Goal: Information Seeking & Learning: Learn about a topic

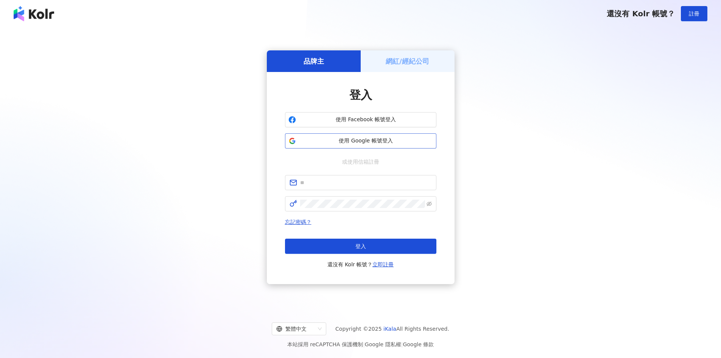
click at [351, 139] on span "使用 Google 帳號登入" at bounding box center [366, 141] width 134 height 8
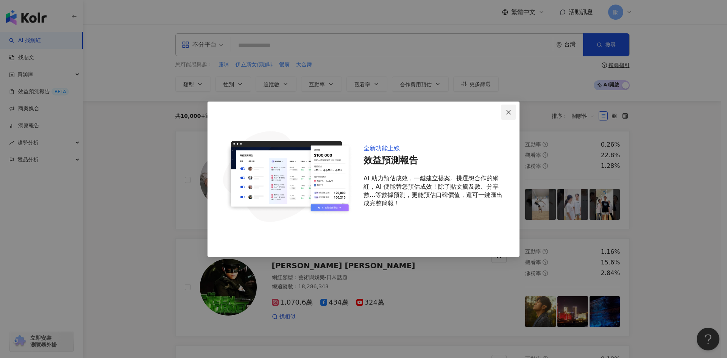
click at [505, 111] on icon "close" at bounding box center [508, 112] width 6 height 6
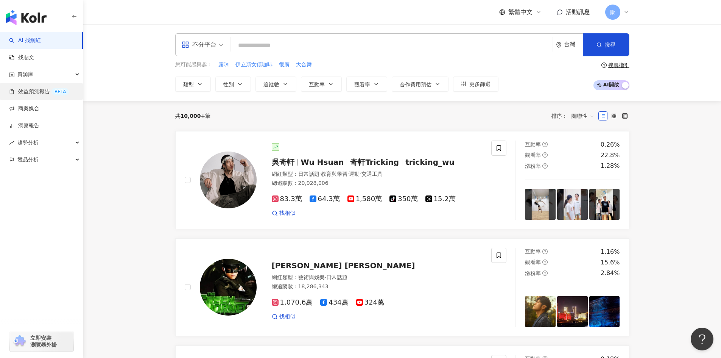
click at [40, 90] on link "效益預測報告 BETA" at bounding box center [39, 92] width 60 height 8
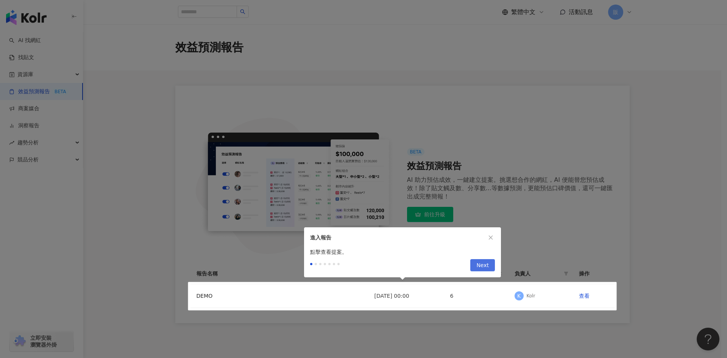
click at [489, 265] on button "Next" at bounding box center [482, 265] width 25 height 12
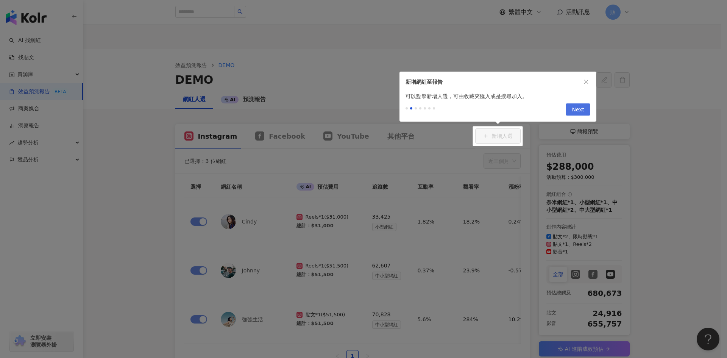
click at [579, 109] on span "Next" at bounding box center [577, 110] width 12 height 12
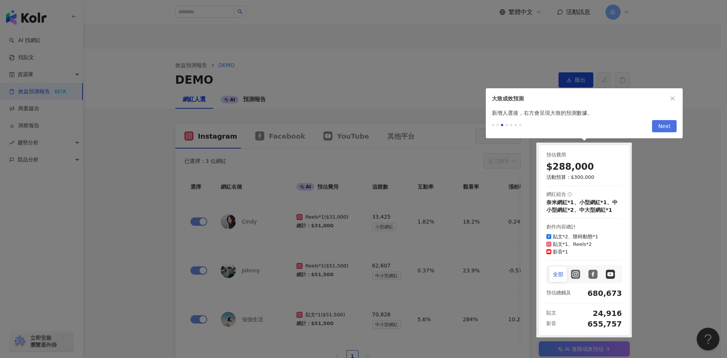
click at [665, 129] on span "Next" at bounding box center [664, 126] width 12 height 12
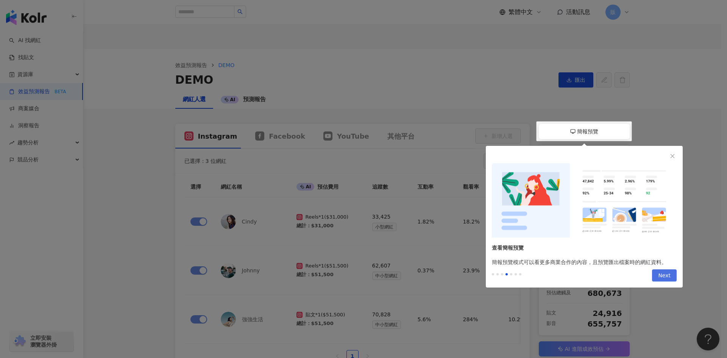
click at [665, 275] on span "Next" at bounding box center [664, 275] width 12 height 12
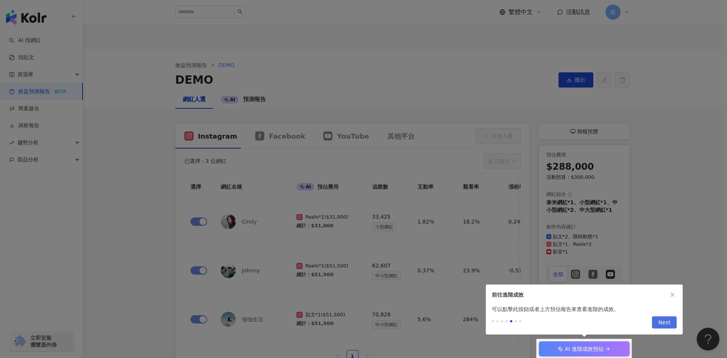
click at [669, 324] on span "Next" at bounding box center [664, 322] width 12 height 12
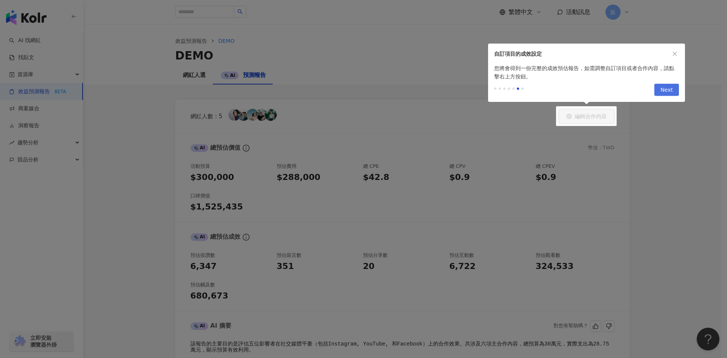
click at [673, 90] on button "Next" at bounding box center [666, 90] width 25 height 12
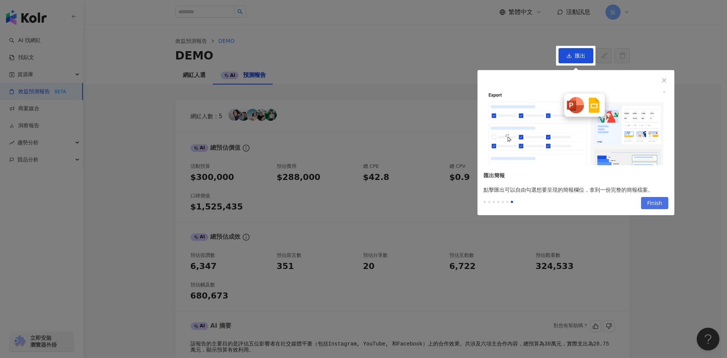
click at [661, 203] on span "Finish" at bounding box center [654, 203] width 15 height 12
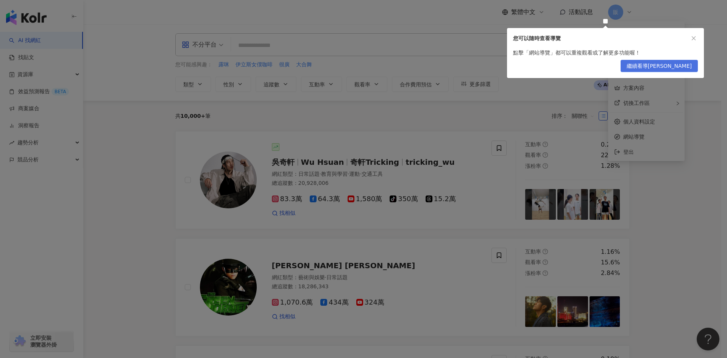
click at [680, 67] on span "繼續看導覽" at bounding box center [658, 66] width 65 height 12
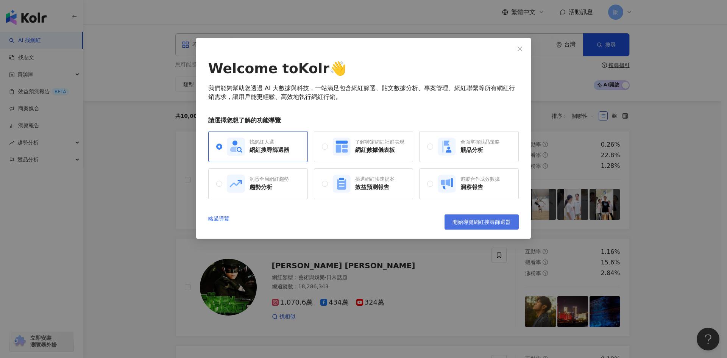
click at [506, 226] on button "開始導覽網紅搜尋篩選器" at bounding box center [481, 221] width 74 height 15
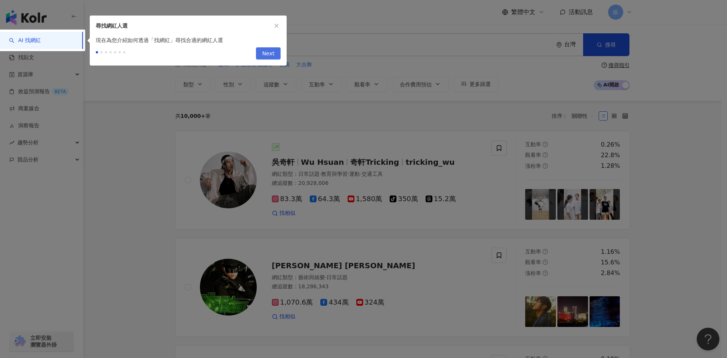
click at [271, 51] on span "Next" at bounding box center [268, 54] width 12 height 12
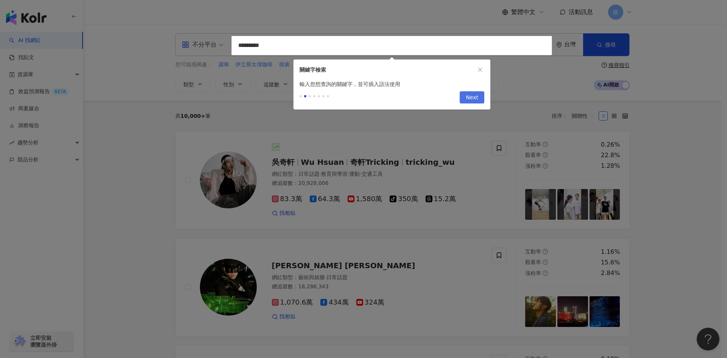
type input "*********"
click at [468, 102] on span "Next" at bounding box center [471, 98] width 12 height 12
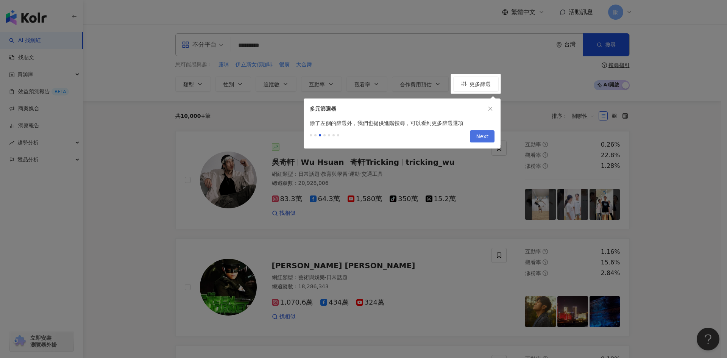
click at [484, 137] on span "Next" at bounding box center [482, 137] width 12 height 12
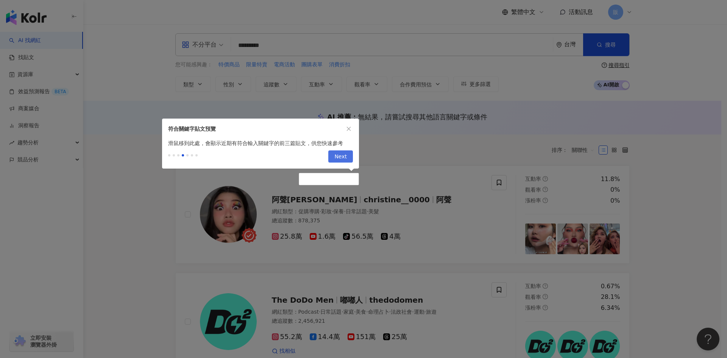
click at [350, 157] on button "Next" at bounding box center [340, 156] width 25 height 12
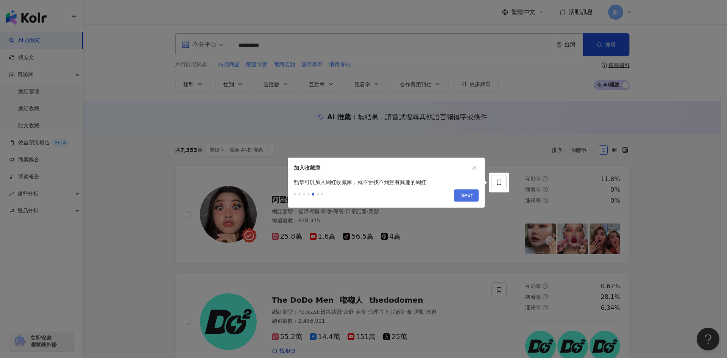
click at [464, 198] on span "Next" at bounding box center [466, 196] width 12 height 12
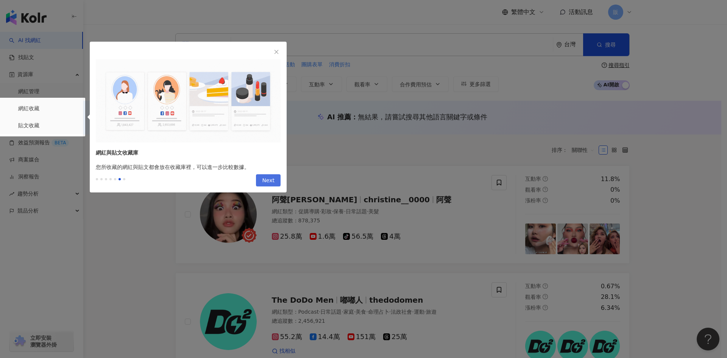
click at [269, 177] on span "Next" at bounding box center [268, 180] width 12 height 12
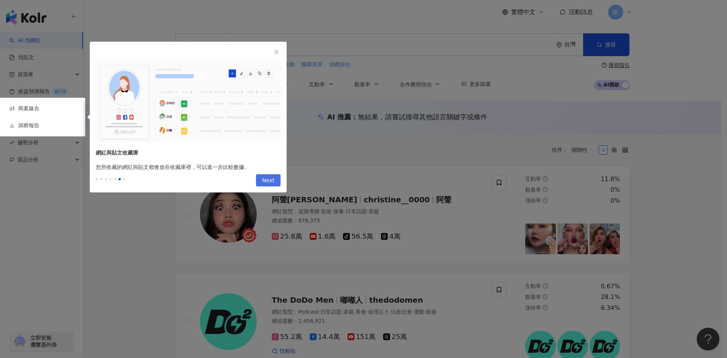
click at [269, 180] on span "Next" at bounding box center [268, 180] width 12 height 12
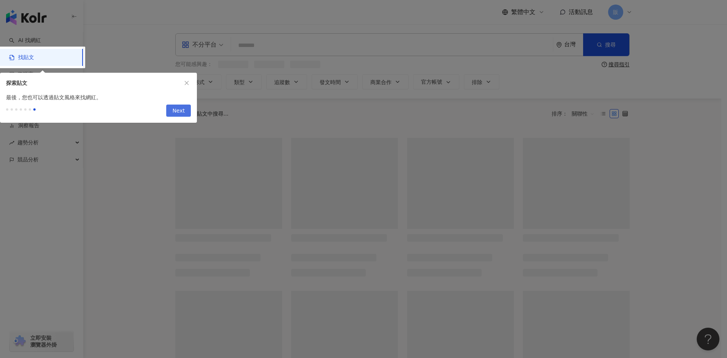
click at [184, 112] on span "Next" at bounding box center [178, 111] width 12 height 12
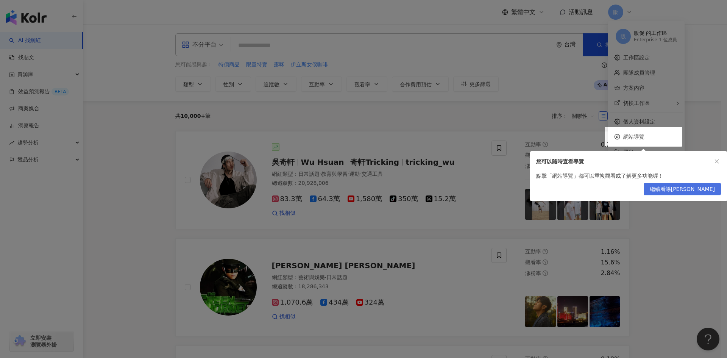
click at [717, 188] on button "繼續看導覽" at bounding box center [681, 189] width 77 height 12
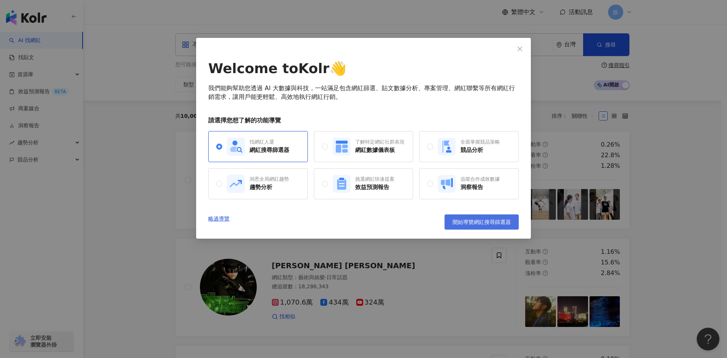
click at [503, 226] on button "開始導覽網紅搜尋篩選器" at bounding box center [481, 221] width 74 height 15
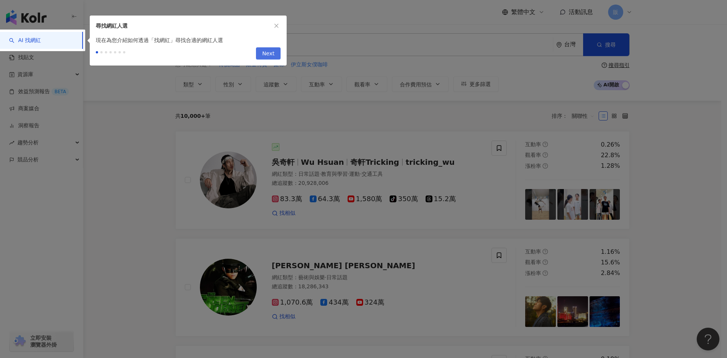
click at [274, 53] on span "Next" at bounding box center [268, 54] width 12 height 12
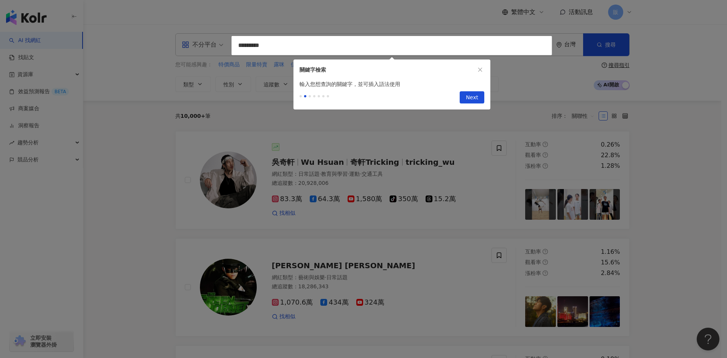
type input "*********"
click at [478, 68] on icon "close" at bounding box center [479, 69] width 5 height 5
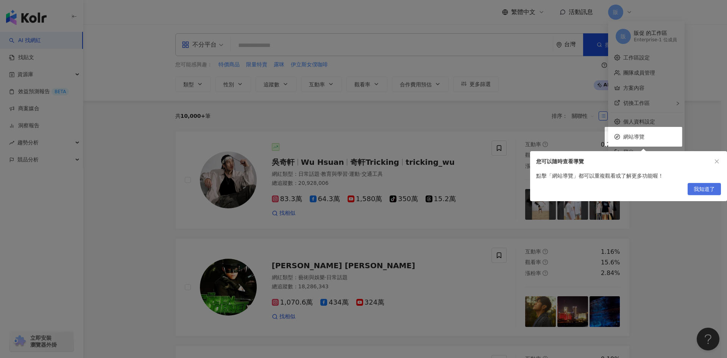
click at [709, 190] on span "我知道了" at bounding box center [703, 189] width 21 height 12
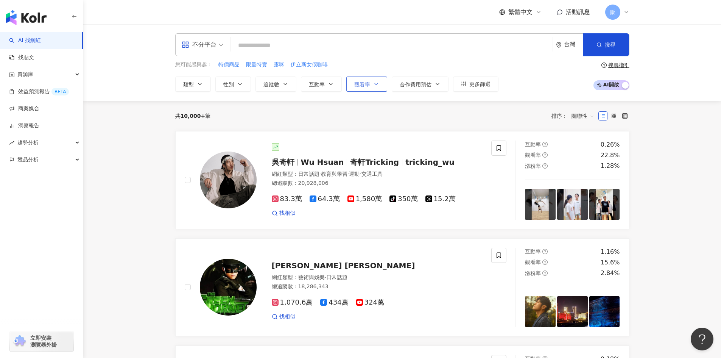
click at [361, 86] on span "觀看率" at bounding box center [362, 84] width 16 height 6
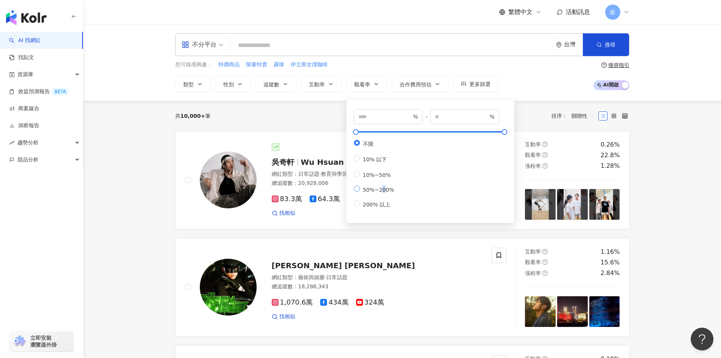
click at [380, 193] on span "50%~200%" at bounding box center [378, 190] width 37 height 6
type input "**"
type input "***"
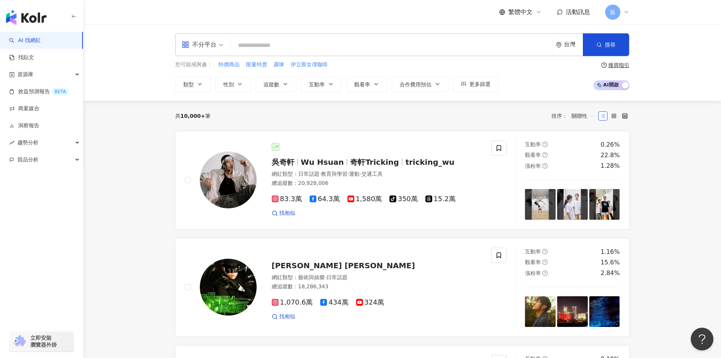
click at [531, 81] on div "您可能感興趣： 特價商品 限量特賣 露咪 伊立斯女僕咖啡 類型 性別 追蹤數 互動率 觀看率 合作費用預估 更多篩選 ** % - *** % 不限 10% …" at bounding box center [402, 76] width 454 height 31
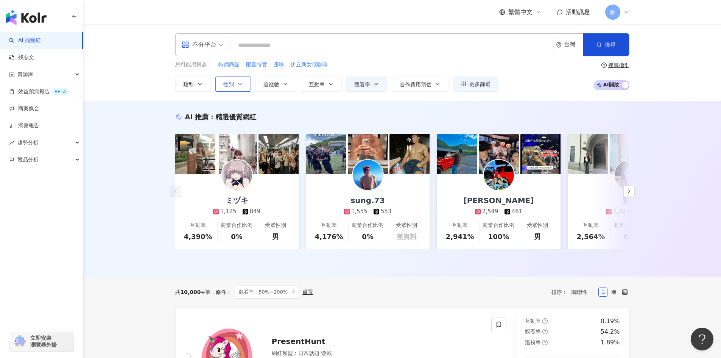
click at [231, 86] on span "性別" at bounding box center [228, 84] width 11 height 6
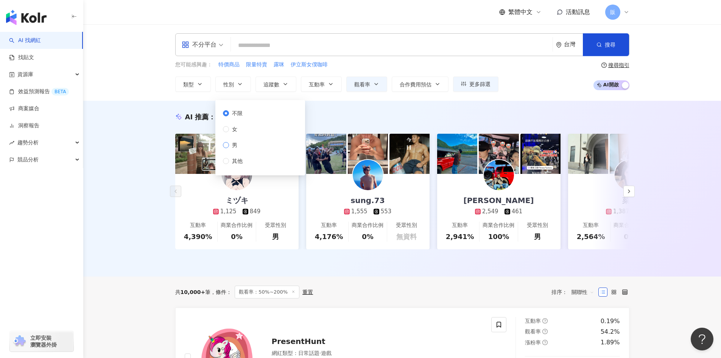
click at [233, 142] on span "男" at bounding box center [234, 145] width 11 height 8
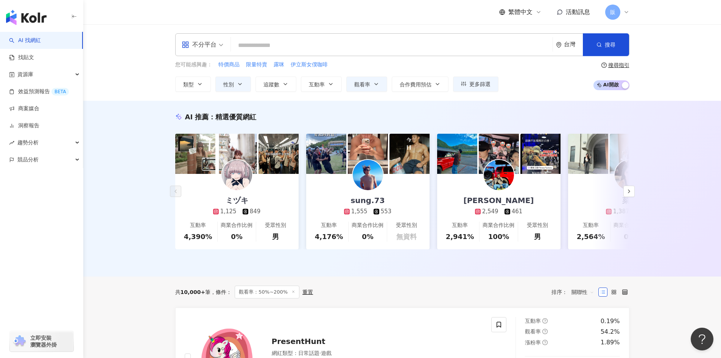
click at [106, 174] on div "AI 推薦 ： 精選優質網紅 ミヅキ 1,125 849 互動率 4,390% 商業合作比例 0% 受眾性別 男 sung.73 1,555 553 互動率 …" at bounding box center [402, 189] width 638 height 176
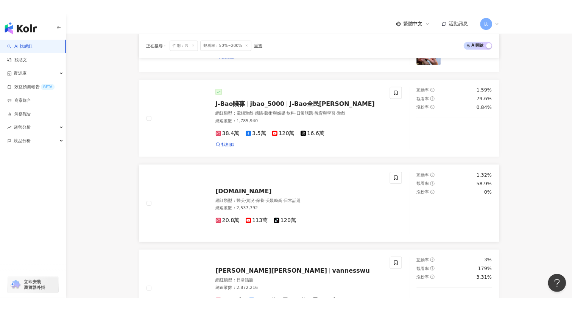
scroll to position [833, 0]
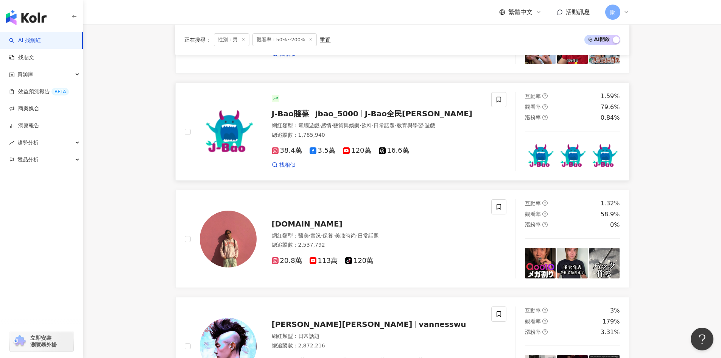
click at [307, 110] on span "J-Bao賤葆" at bounding box center [290, 113] width 37 height 9
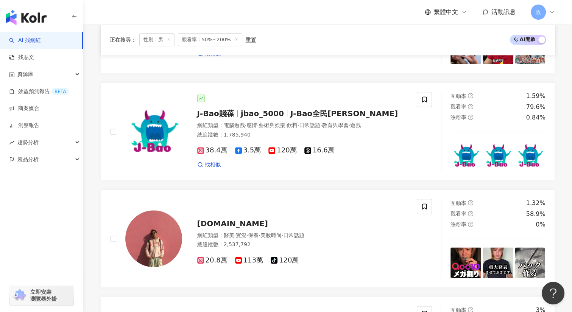
drag, startPoint x: 306, startPoint y: 12, endPoint x: 249, endPoint y: 0, distance: 58.0
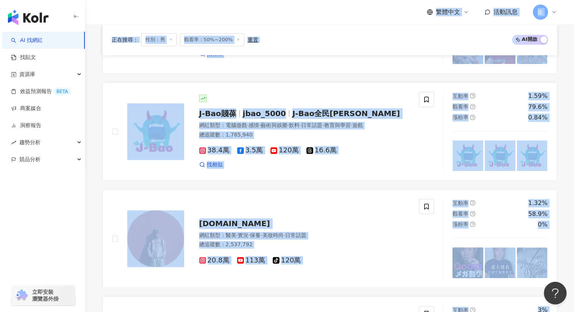
scroll to position [828, 0]
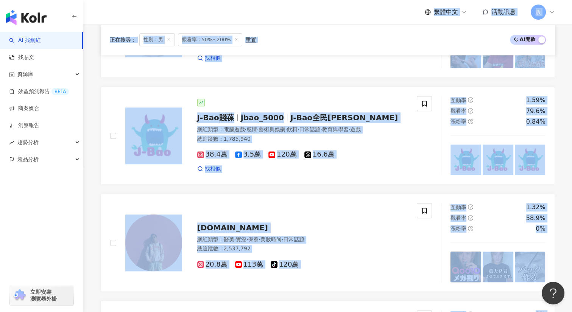
drag, startPoint x: 62, startPoint y: 9, endPoint x: 0, endPoint y: -25, distance: 70.6
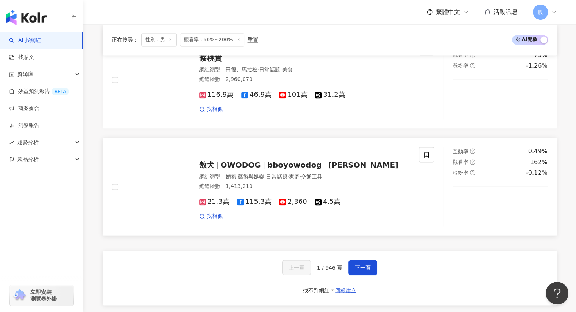
scroll to position [1206, 0]
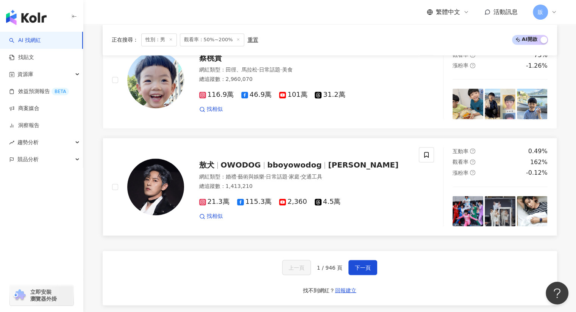
click at [216, 162] on span "敖犬" at bounding box center [210, 164] width 22 height 9
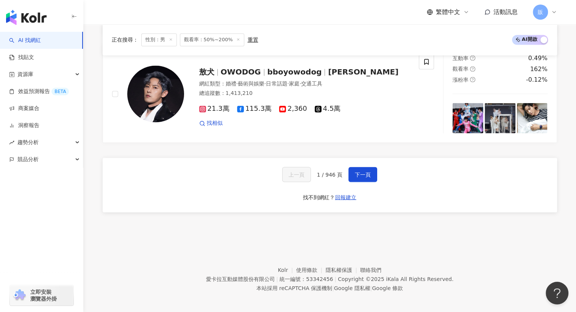
scroll to position [1299, 0]
click at [369, 172] on button "下一頁" at bounding box center [362, 174] width 29 height 15
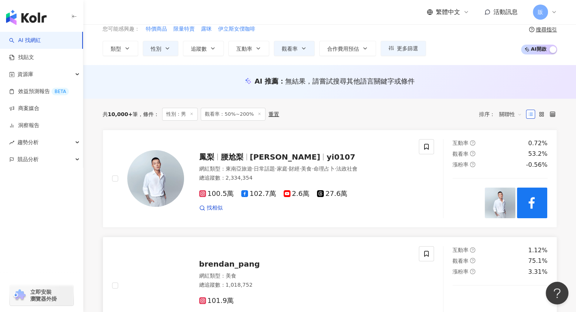
scroll to position [0, 0]
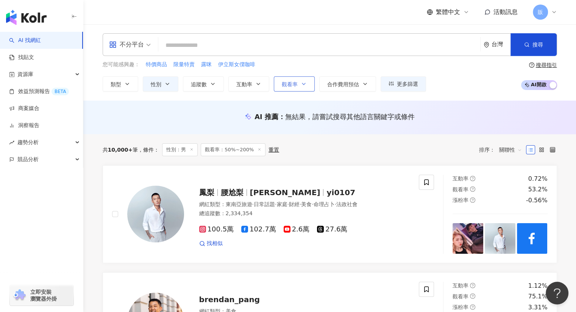
click at [297, 85] on button "觀看率" at bounding box center [294, 83] width 41 height 15
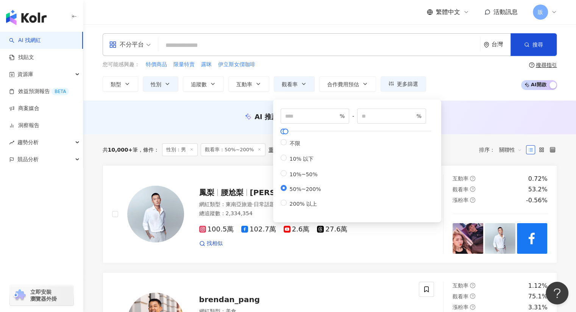
click at [288, 191] on span "50%~200%" at bounding box center [304, 189] width 37 height 6
type input "***"
click at [330, 66] on div "您可能感興趣： 特價商品 限量特賣 露咪 伊立斯女僕咖啡" at bounding box center [264, 65] width 323 height 8
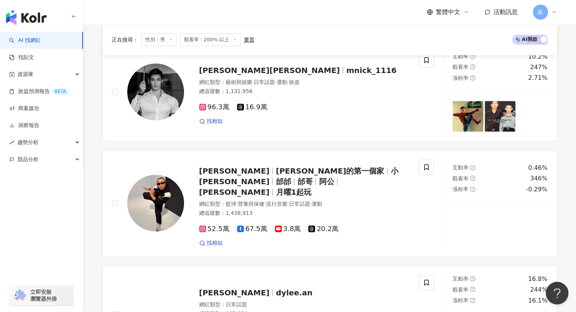
scroll to position [264, 0]
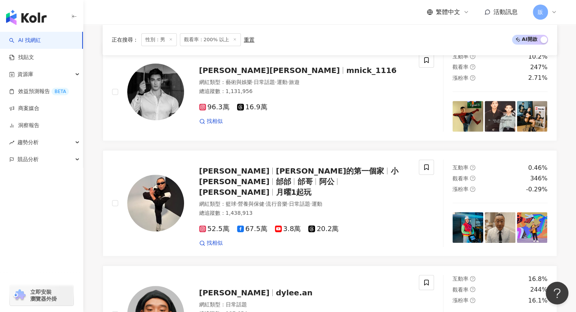
click at [0, 205] on div "button" at bounding box center [41, 193] width 83 height 50
click at [0, 209] on div "button" at bounding box center [41, 193] width 83 height 50
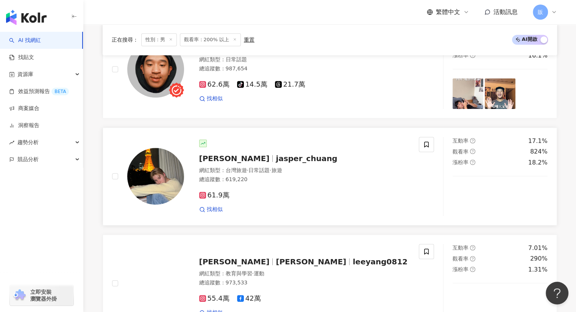
scroll to position [510, 0]
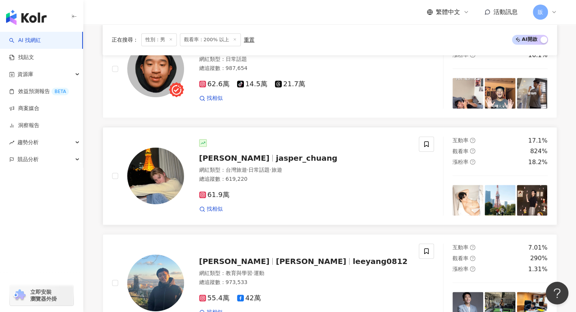
click at [249, 156] on span "Jasper Chuang" at bounding box center [234, 158] width 70 height 9
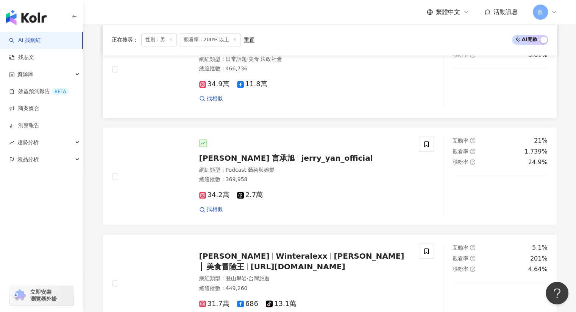
scroll to position [1152, 0]
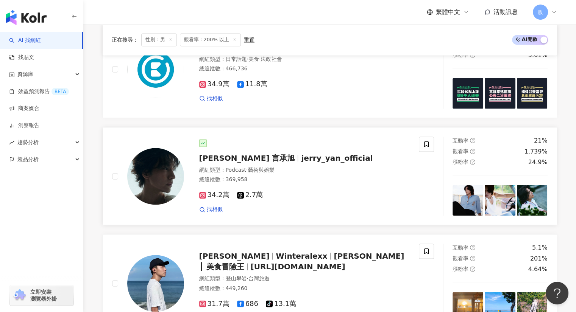
click at [254, 154] on span "Jerry Yan 言承旭" at bounding box center [247, 158] width 96 height 9
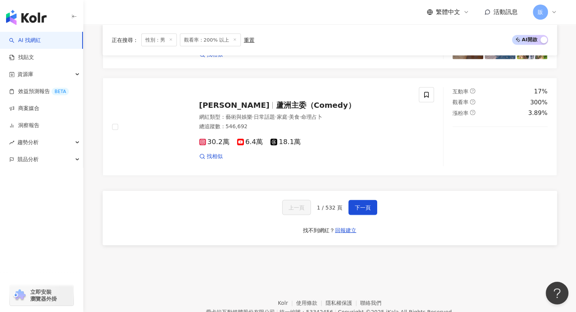
scroll to position [1416, 0]
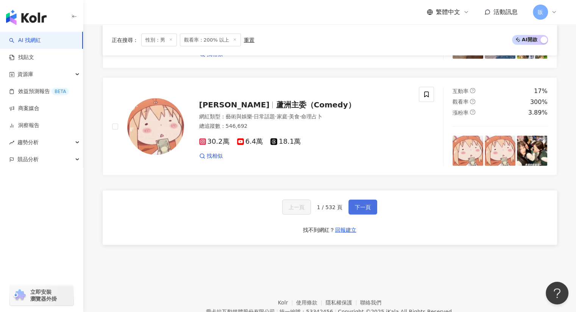
click at [356, 207] on button "下一頁" at bounding box center [362, 206] width 29 height 15
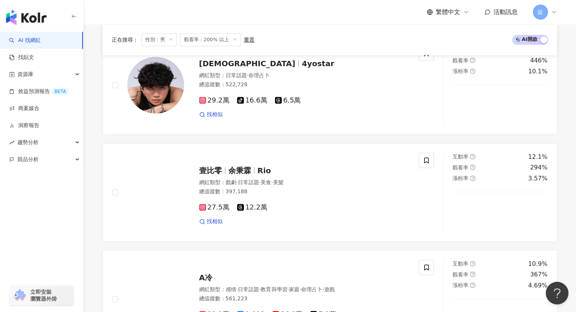
scroll to position [1433, 0]
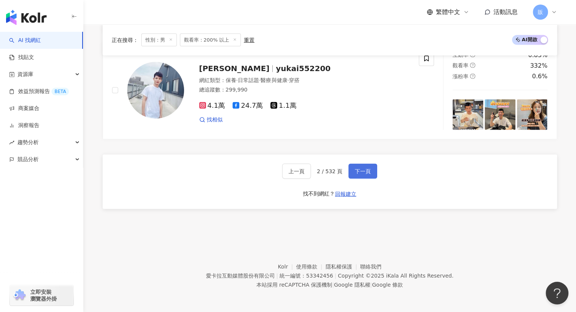
click at [351, 174] on button "下一頁" at bounding box center [362, 171] width 29 height 15
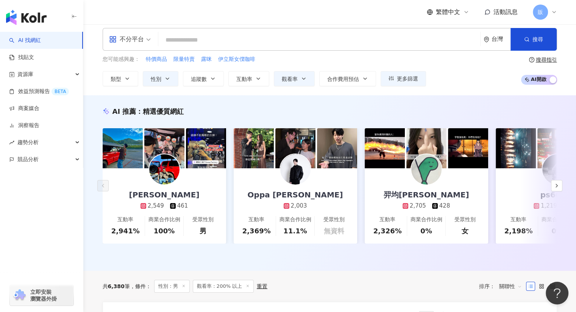
scroll to position [0, 0]
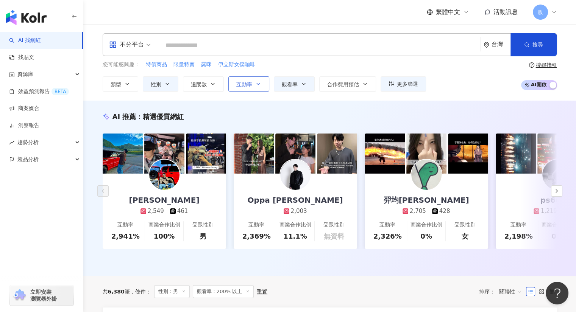
click at [252, 81] on button "互動率" at bounding box center [248, 83] width 41 height 15
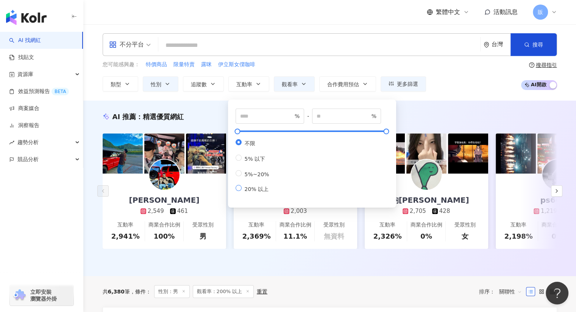
click at [260, 192] on span "20% 以上" at bounding box center [256, 189] width 30 height 6
type input "**"
click at [453, 91] on div "不分平台 台灣 搜尋 loading 搜尋名稱、敘述、貼文含有關鍵字 “ 團購 AND 優惠 ” 的網紅 您可能感興趣： 特價商品 限量特賣 露咪 伊立斯女僕…" at bounding box center [329, 62] width 492 height 76
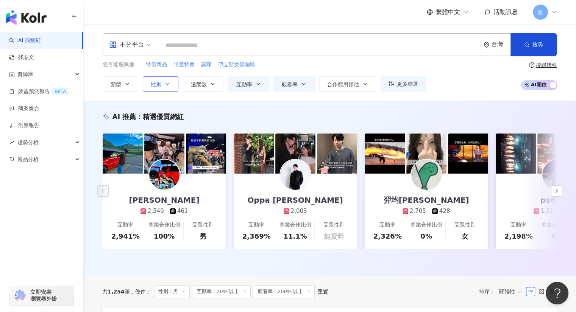
click at [168, 81] on icon "button" at bounding box center [167, 84] width 6 height 6
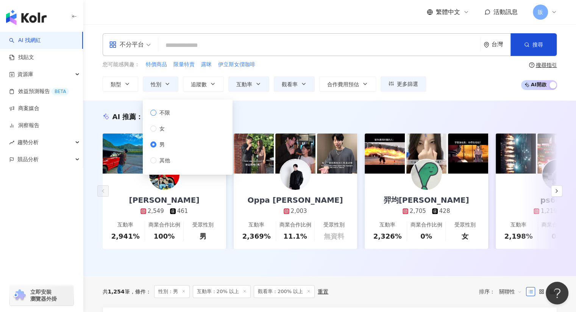
click at [168, 115] on span "不限" at bounding box center [164, 113] width 17 height 8
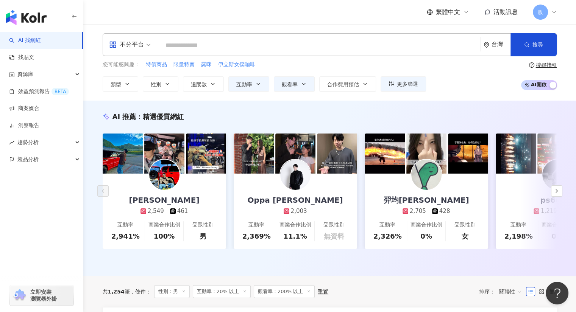
click at [316, 71] on div "您可能感興趣： 特價商品 限量特賣 露咪 伊立斯女僕咖啡 類型 性別 追蹤數 互動率 觀看率 合作費用預估 更多篩選 *** % - % 不限 10% 以下 …" at bounding box center [264, 76] width 323 height 31
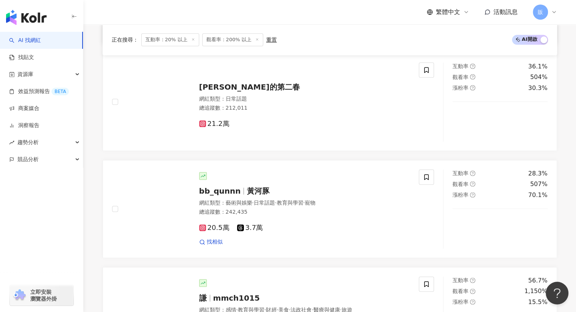
scroll to position [907, 0]
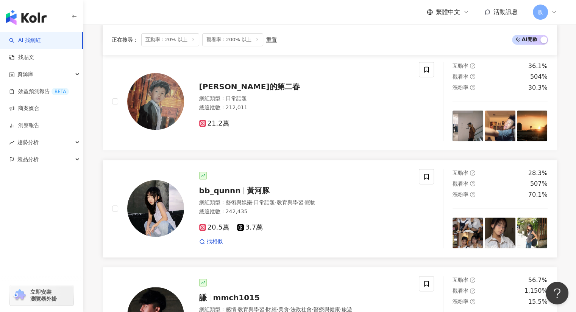
click at [247, 195] on span "黃河豚" at bounding box center [258, 190] width 23 height 9
click at [426, 180] on icon at bounding box center [426, 176] width 7 height 7
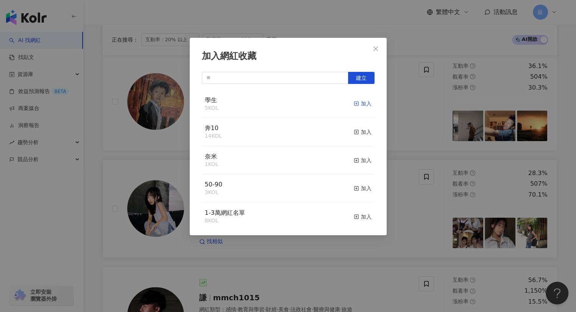
click at [353, 103] on icon "button" at bounding box center [355, 103] width 5 height 5
click at [377, 48] on icon "close" at bounding box center [375, 49] width 6 height 6
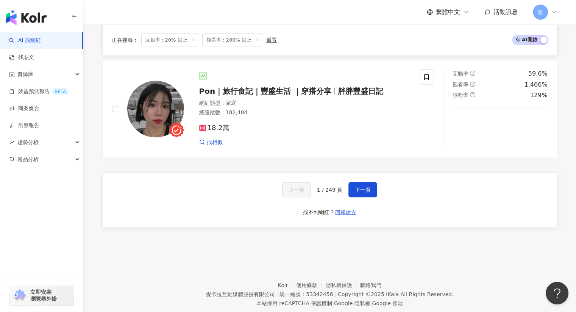
scroll to position [1435, 0]
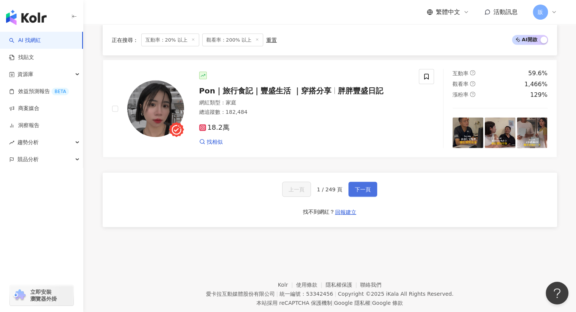
click at [368, 192] on span "下一頁" at bounding box center [363, 189] width 16 height 6
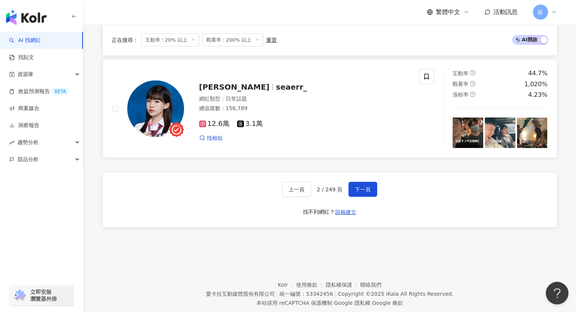
click at [215, 87] on span "林海兒" at bounding box center [234, 86] width 70 height 9
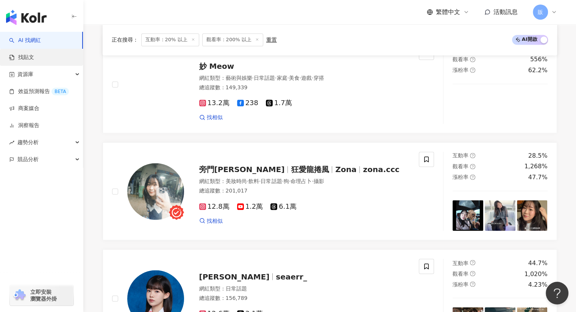
scroll to position [1245, 0]
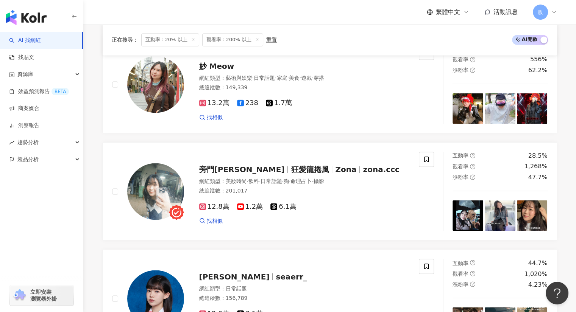
click at [26, 38] on link "AI 找網紅" at bounding box center [25, 41] width 32 height 8
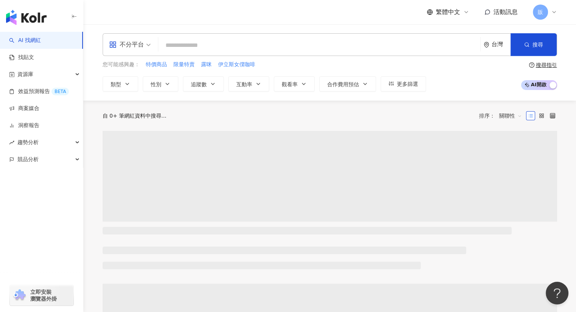
click at [212, 48] on input "search" at bounding box center [319, 45] width 316 height 14
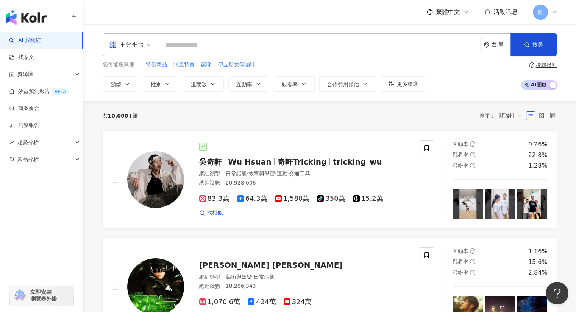
paste input "**********"
type input "**********"
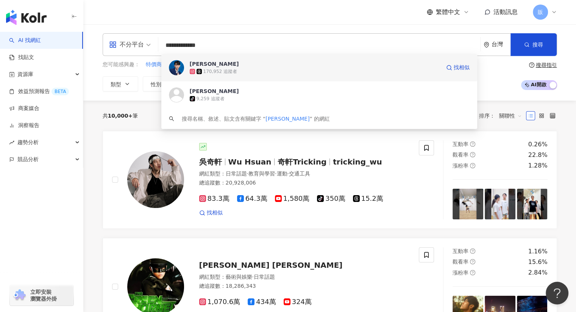
click at [216, 68] on div "170,952 追蹤者" at bounding box center [315, 72] width 251 height 8
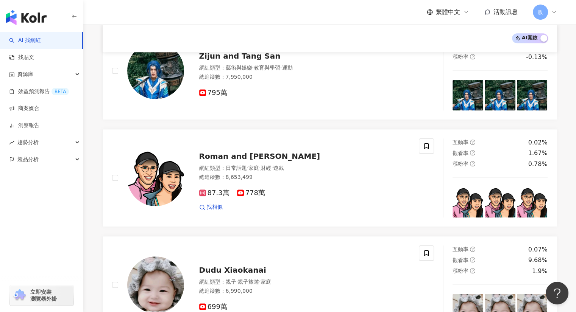
scroll to position [643, 0]
click at [225, 151] on span "Roman and Sharon" at bounding box center [259, 155] width 121 height 9
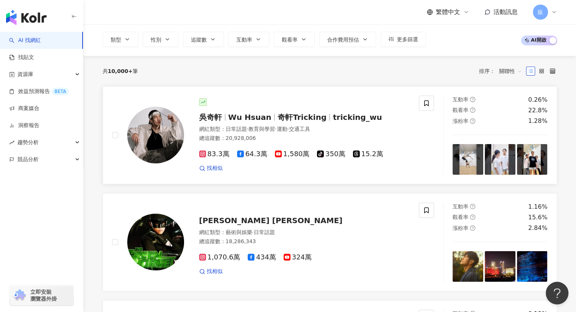
scroll to position [0, 0]
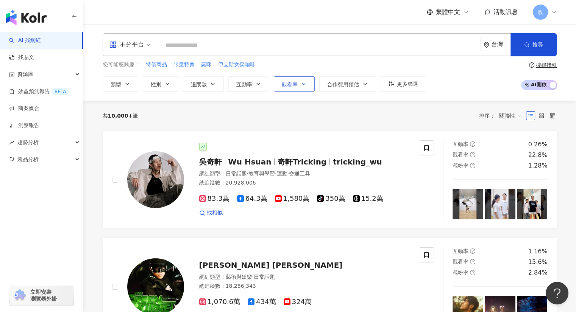
click at [305, 83] on icon "button" at bounding box center [303, 84] width 6 height 6
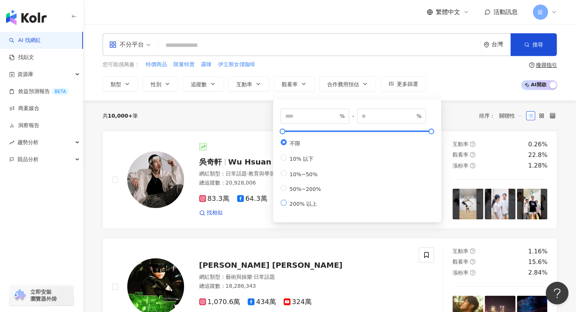
click at [314, 207] on span "200% 以上" at bounding box center [302, 204] width 33 height 6
type input "***"
click at [291, 59] on div "不分平台 台灣 搜尋 9739df04-2ed4-4850-aab5-106ca7c0911d 劉良成 170,952 追蹤者 brian_diandan t…" at bounding box center [329, 62] width 484 height 58
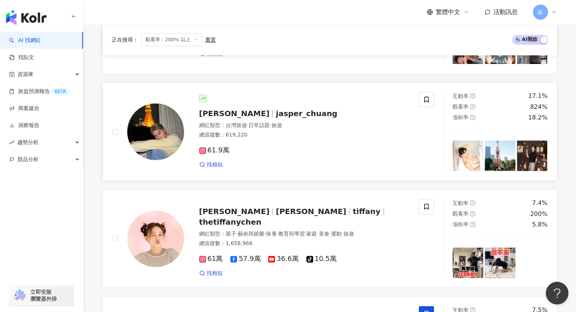
scroll to position [983, 0]
click at [282, 211] on span "陳彥婷" at bounding box center [313, 211] width 77 height 9
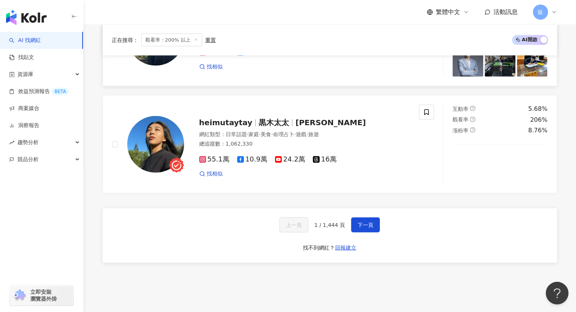
scroll to position [1399, 0]
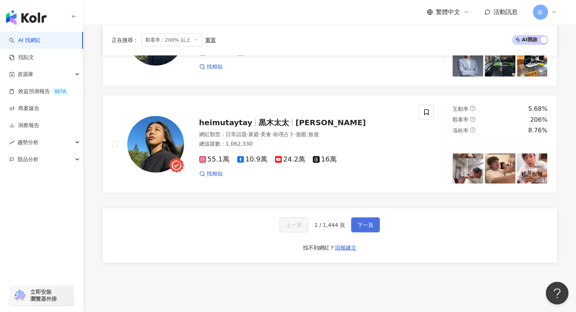
click at [361, 223] on span "下一頁" at bounding box center [365, 225] width 16 height 6
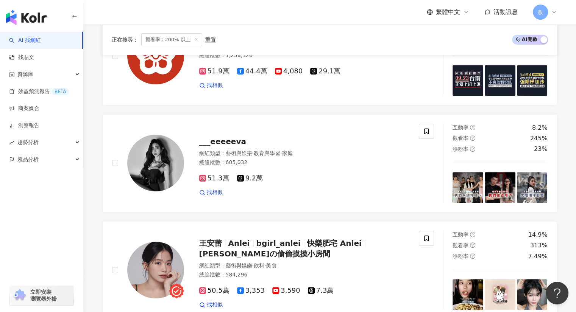
scroll to position [301, 0]
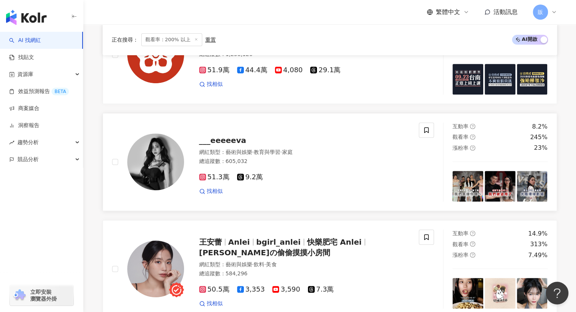
click at [214, 145] on span "___eeeeeva" at bounding box center [222, 140] width 47 height 9
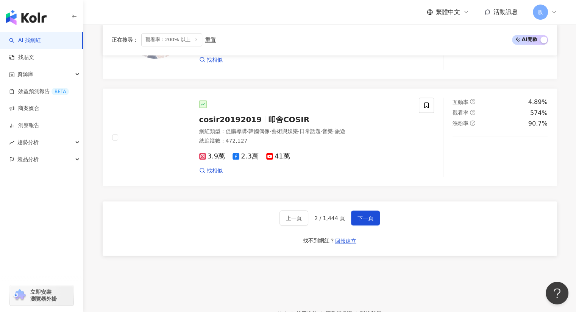
scroll to position [1397, 0]
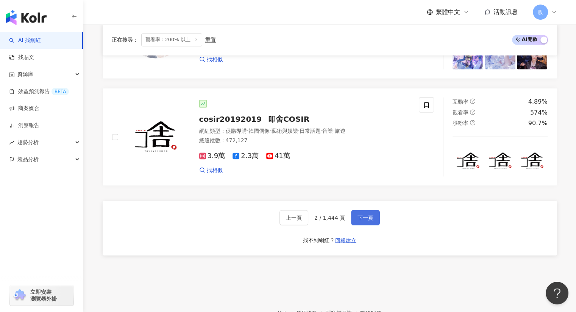
click at [369, 221] on span "下一頁" at bounding box center [365, 218] width 16 height 6
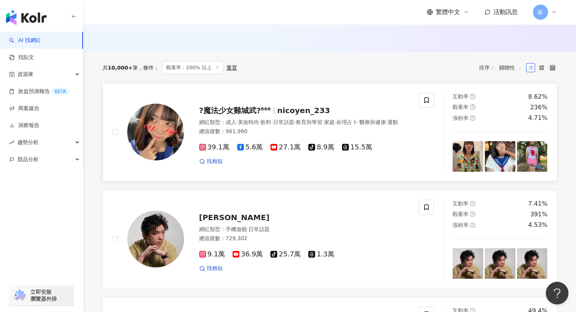
scroll to position [224, 0]
click at [221, 111] on span "?魔法少女雞城武?⁶⁶⁶" at bounding box center [235, 110] width 72 height 9
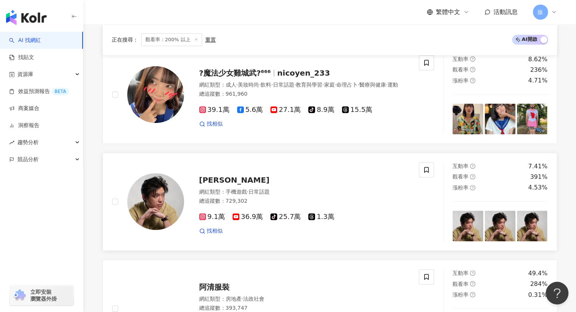
scroll to position [262, 0]
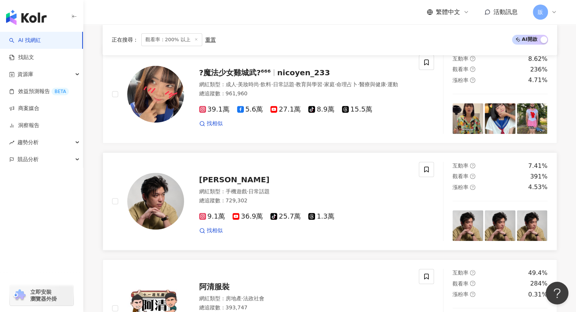
click at [208, 184] on span "阿丹" at bounding box center [234, 179] width 70 height 9
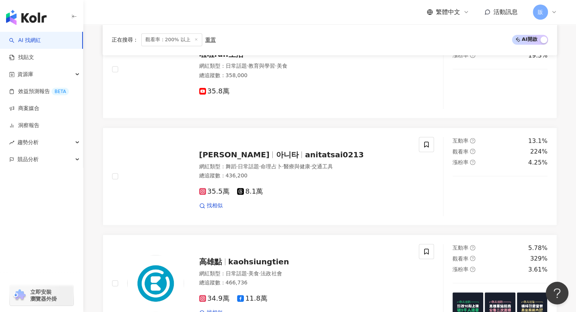
scroll to position [716, 0]
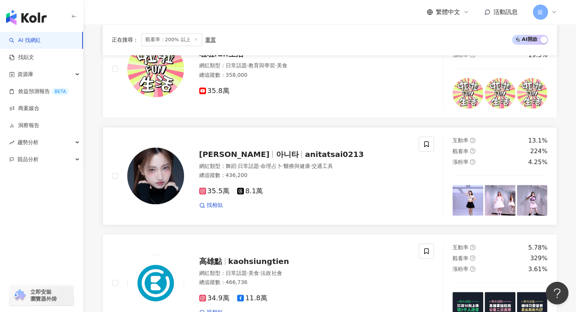
click at [275, 157] on span "아니타" at bounding box center [286, 154] width 23 height 9
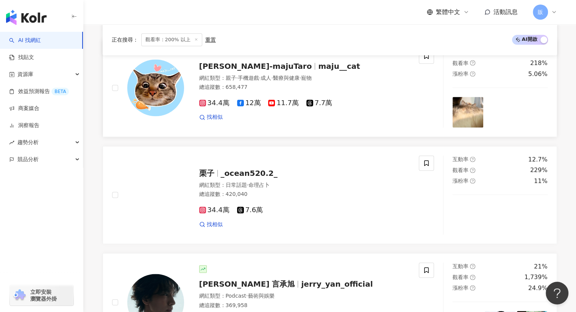
scroll to position [1018, 0]
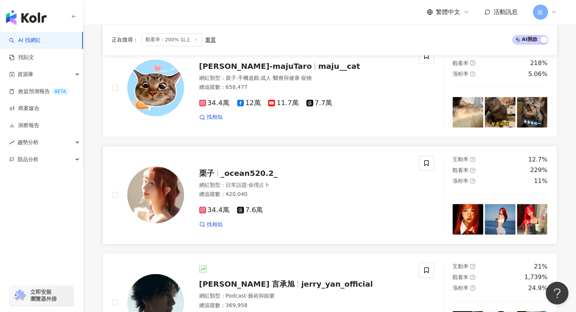
click at [238, 178] on span "_ocean520.2_" at bounding box center [249, 173] width 57 height 9
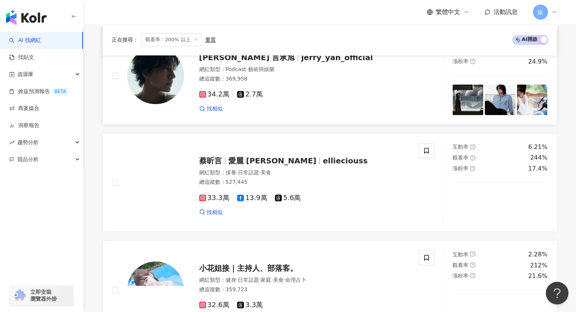
scroll to position [1245, 0]
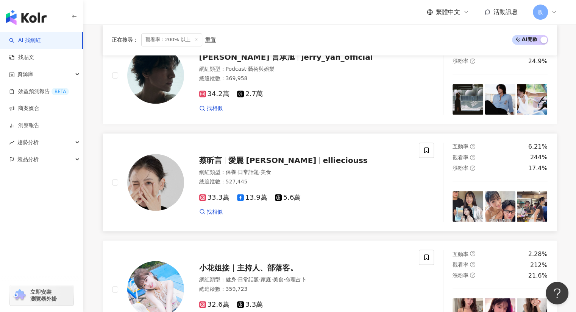
click at [228, 164] on div "蔡昕言 愛麗 Ellie ellieciouss" at bounding box center [304, 160] width 211 height 11
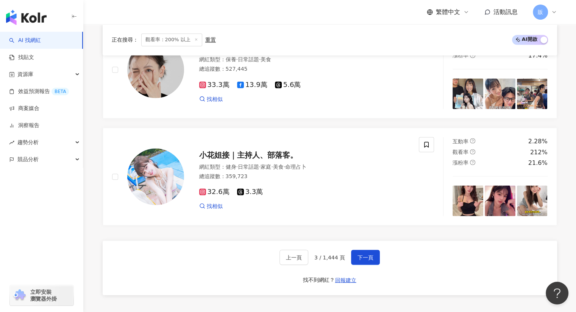
scroll to position [1358, 0]
click at [231, 158] on span "小花姐接｜主持人、部落客。" at bounding box center [248, 154] width 98 height 9
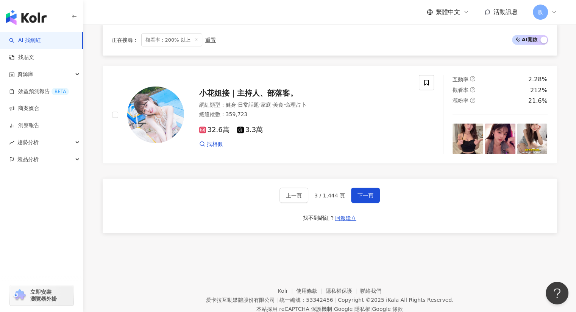
scroll to position [1447, 0]
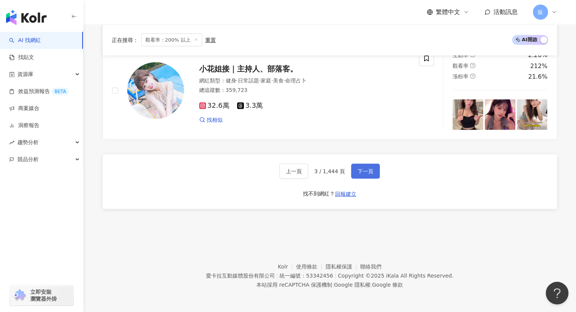
click at [358, 171] on span "下一頁" at bounding box center [365, 171] width 16 height 6
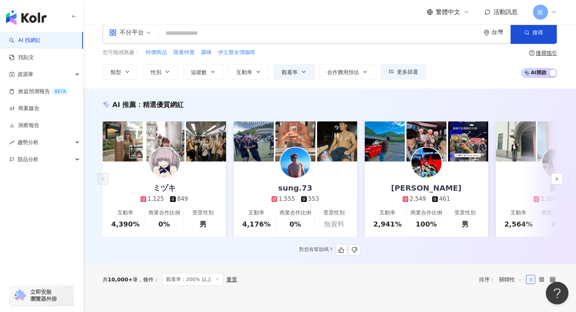
scroll to position [0, 0]
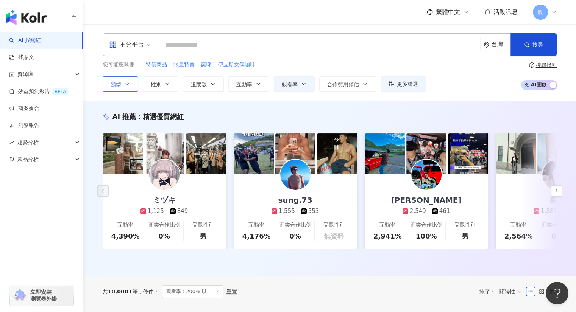
click at [120, 87] on button "類型" at bounding box center [121, 83] width 36 height 15
click at [405, 67] on div "您可能感興趣： 特價商品 限量特賣 露咪 伊立斯女僕咖啡" at bounding box center [264, 65] width 323 height 8
click at [183, 45] on input "search" at bounding box center [319, 45] width 316 height 14
click at [305, 86] on icon "button" at bounding box center [303, 84] width 6 height 6
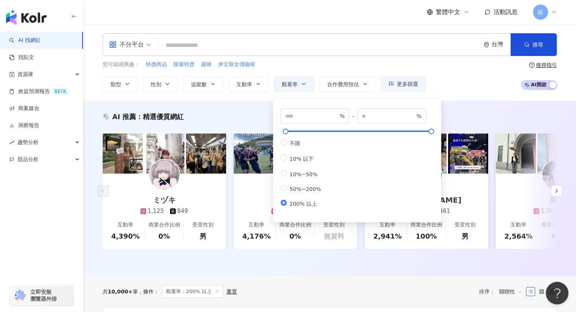
click at [339, 60] on div "不分平台 台灣 搜尋 9739df04-2ed4-4850-aab5-106ca7c0911d 劉良成 170,952 追蹤者 brian_diandan t…" at bounding box center [329, 62] width 484 height 58
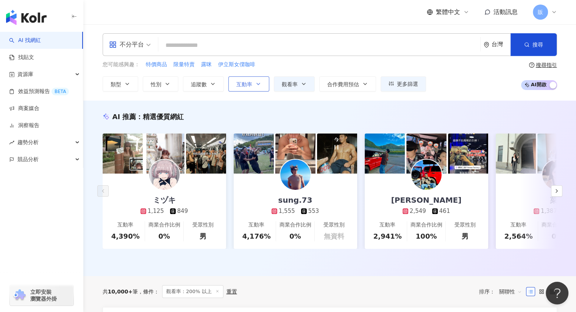
click at [248, 82] on span "互動率" at bounding box center [244, 84] width 16 height 6
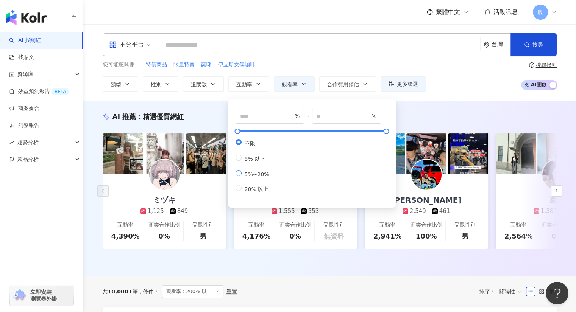
click at [261, 177] on span "5%~20%" at bounding box center [256, 174] width 31 height 6
type input "*"
type input "**"
click at [248, 176] on span "5%~20%" at bounding box center [256, 174] width 31 height 6
type input "**"
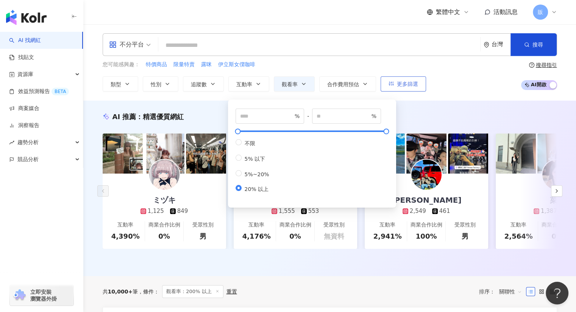
click at [400, 90] on button "更多篩選" at bounding box center [402, 83] width 45 height 15
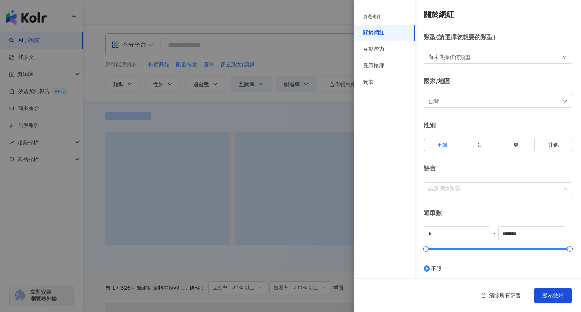
click at [331, 50] on div at bounding box center [290, 156] width 581 height 312
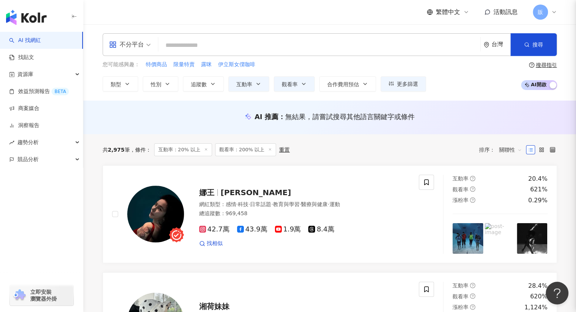
click at [322, 61] on div at bounding box center [288, 156] width 576 height 312
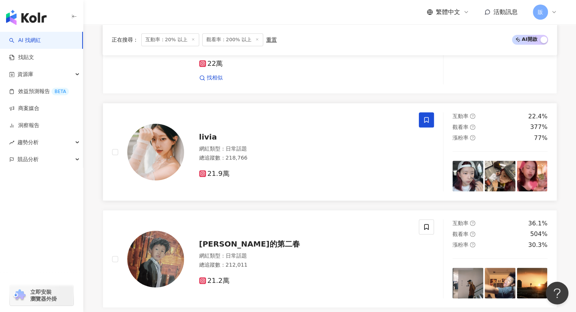
scroll to position [491, 0]
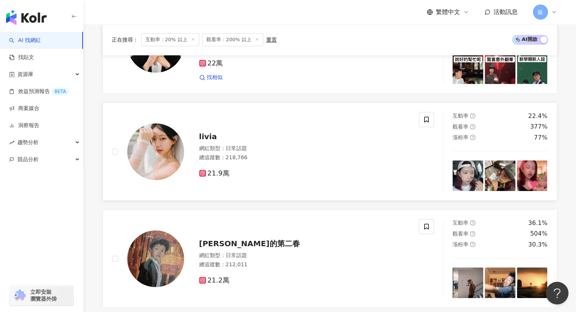
click at [207, 137] on span "livia" at bounding box center [208, 136] width 18 height 9
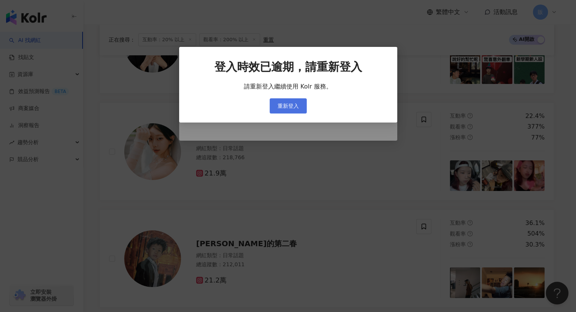
click at [286, 108] on span "重新登入" at bounding box center [287, 106] width 21 height 6
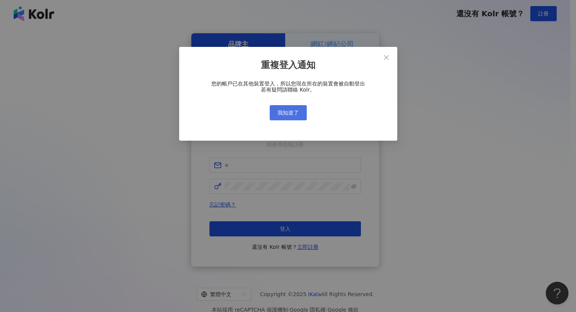
click at [294, 114] on span "我知道了" at bounding box center [287, 113] width 21 height 6
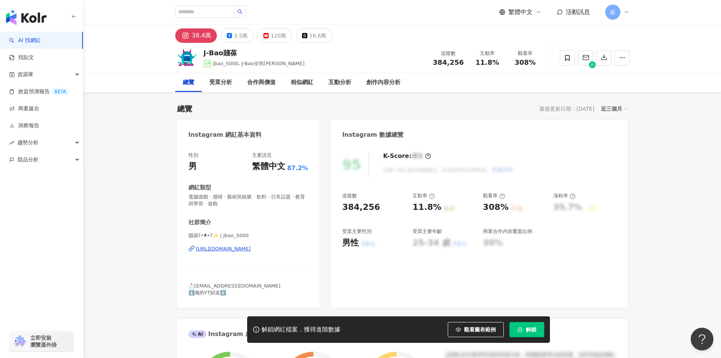
click at [244, 250] on div "[URL][DOMAIN_NAME]" at bounding box center [223, 248] width 55 height 7
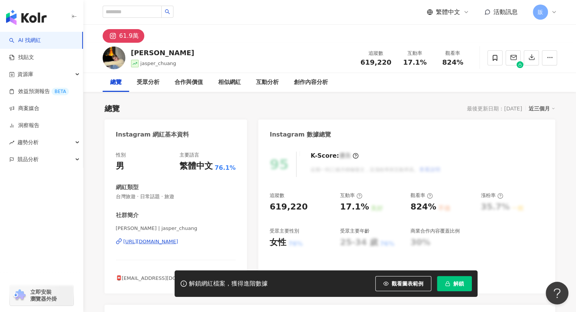
click at [164, 243] on div "https://www.instagram.com/jasper_chuang/" at bounding box center [150, 241] width 55 height 7
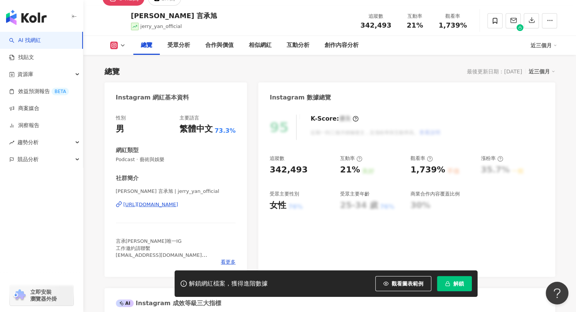
scroll to position [37, 0]
click at [178, 205] on div "https://www.instagram.com/jerry_yan_official/" at bounding box center [150, 204] width 55 height 7
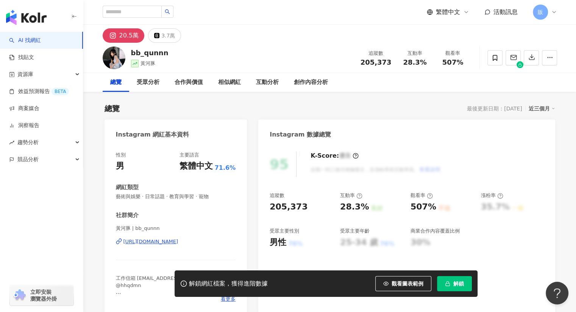
click at [147, 244] on div "https://www.instagram.com/bb_qunnn/" at bounding box center [150, 241] width 55 height 7
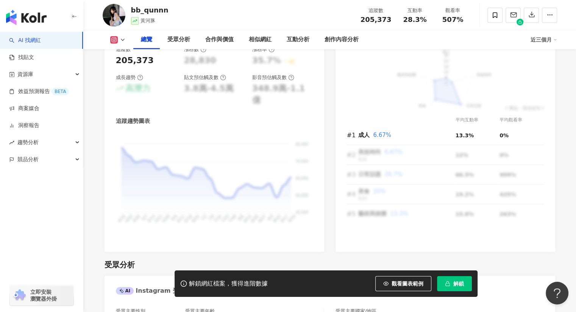
scroll to position [454, 0]
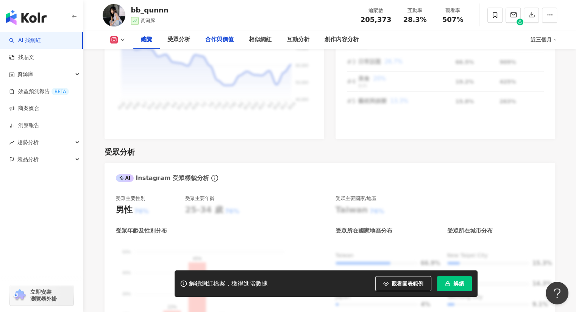
click at [223, 39] on div "合作與價值" at bounding box center [219, 39] width 28 height 9
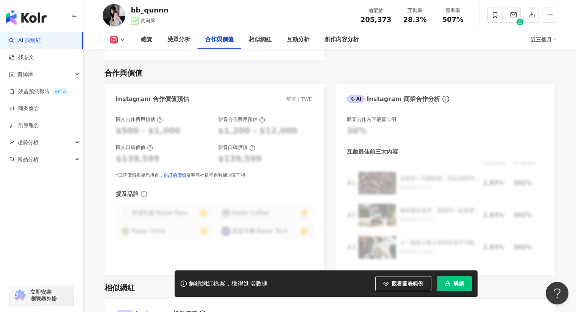
click at [466, 286] on button "解鎖" at bounding box center [454, 283] width 35 height 15
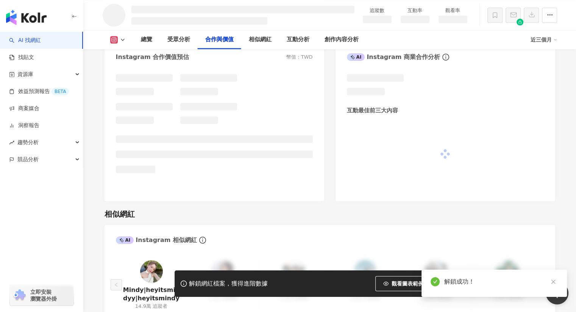
scroll to position [877, 0]
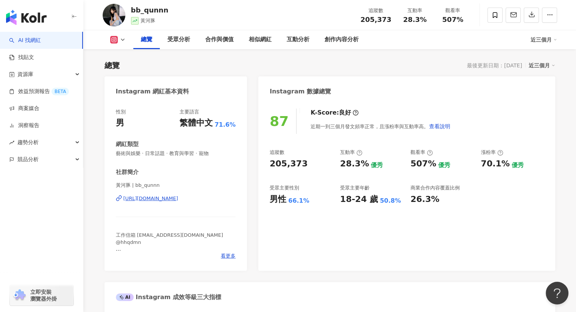
scroll to position [43, 0]
click at [167, 201] on div "https://www.instagram.com/bb_qunnn/" at bounding box center [150, 199] width 55 height 7
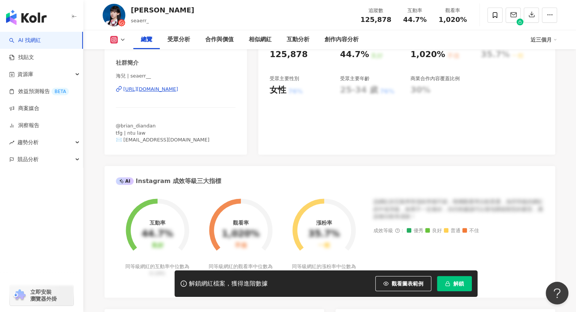
scroll to position [152, 0]
click at [172, 90] on div "https://www.instagram.com/seaerr__/" at bounding box center [150, 90] width 55 height 7
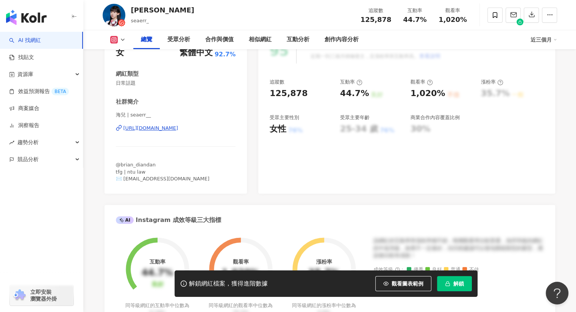
scroll to position [114, 0]
click at [178, 126] on div "https://www.instagram.com/seaerr__/" at bounding box center [150, 128] width 55 height 7
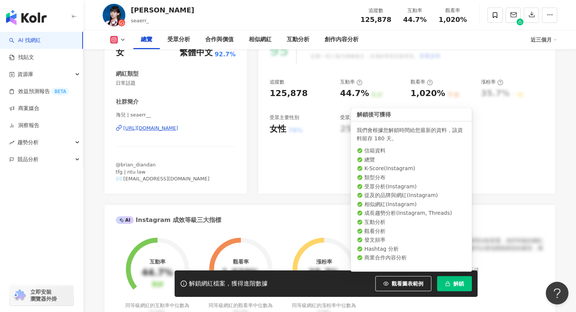
click at [454, 285] on span "解鎖" at bounding box center [458, 284] width 11 height 6
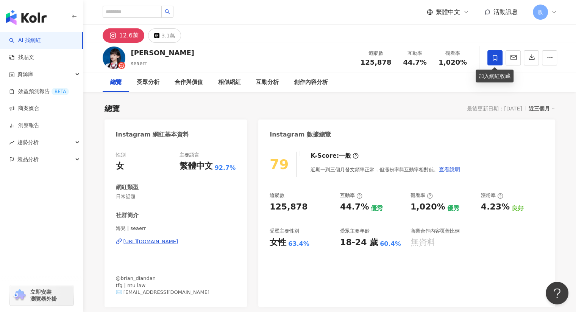
click at [495, 56] on icon at bounding box center [494, 57] width 7 height 7
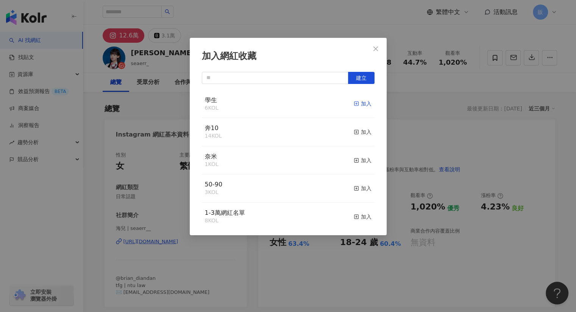
click at [353, 103] on div "加入" at bounding box center [362, 104] width 18 height 8
drag, startPoint x: 377, startPoint y: 48, endPoint x: 383, endPoint y: 1, distance: 47.0
click at [376, 47] on icon "close" at bounding box center [375, 49] width 6 height 6
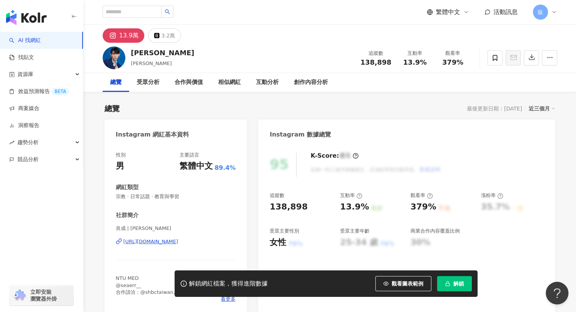
click at [453, 289] on button "解鎖" at bounding box center [454, 283] width 35 height 15
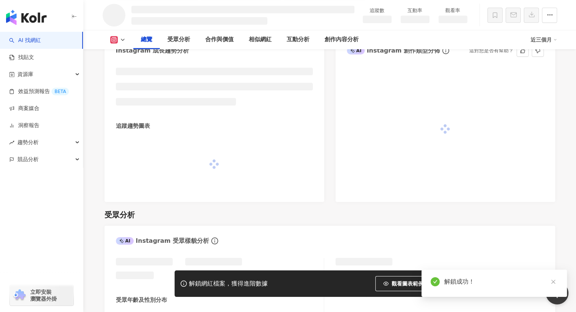
scroll to position [416, 0]
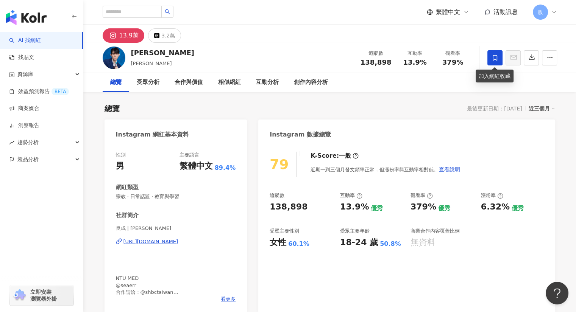
click at [491, 61] on span at bounding box center [494, 57] width 15 height 15
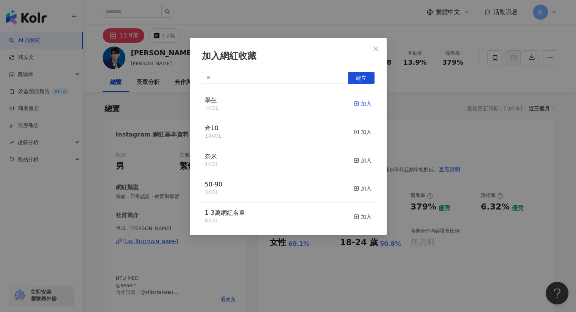
click at [356, 102] on div "加入" at bounding box center [362, 104] width 18 height 8
click at [373, 52] on button "Close" at bounding box center [375, 48] width 15 height 15
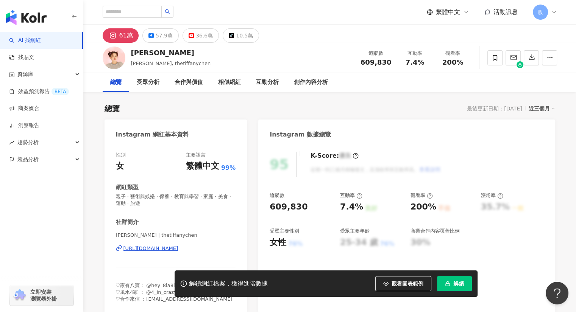
click at [178, 250] on div "https://www.instagram.com/thetiffanychen/" at bounding box center [150, 248] width 55 height 7
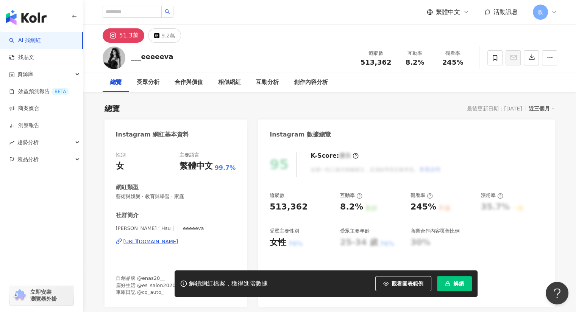
click at [159, 241] on div "https://www.instagram.com/___eeeeeva/" at bounding box center [150, 241] width 55 height 7
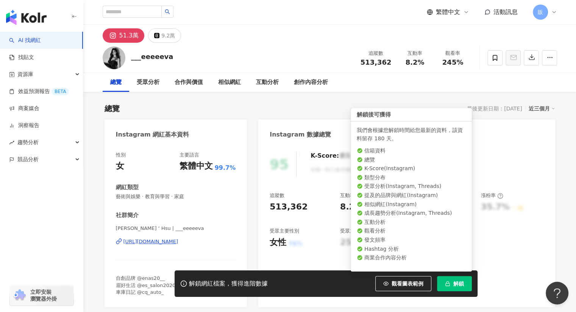
click at [448, 282] on icon "button" at bounding box center [447, 283] width 2 height 2
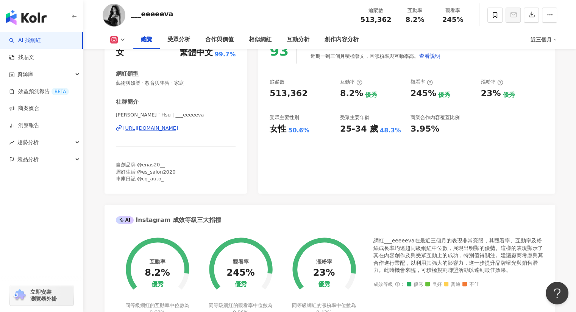
scroll to position [114, 0]
click at [168, 128] on div "https://www.instagram.com/___eeeeeva/" at bounding box center [150, 128] width 55 height 7
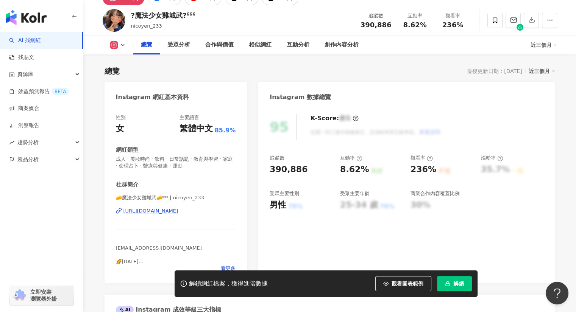
scroll to position [38, 0]
click at [178, 211] on div "[URL][DOMAIN_NAME]" at bounding box center [150, 210] width 55 height 7
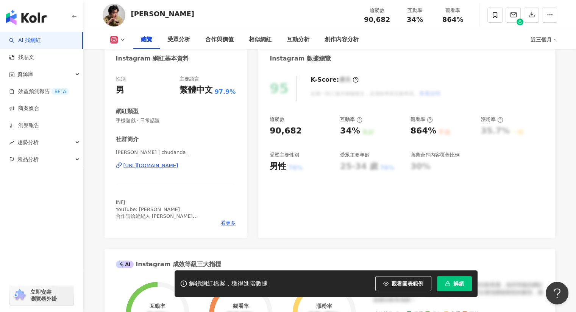
scroll to position [76, 0]
click at [178, 166] on div "https://www.instagram.com/chudanda_/" at bounding box center [150, 166] width 55 height 7
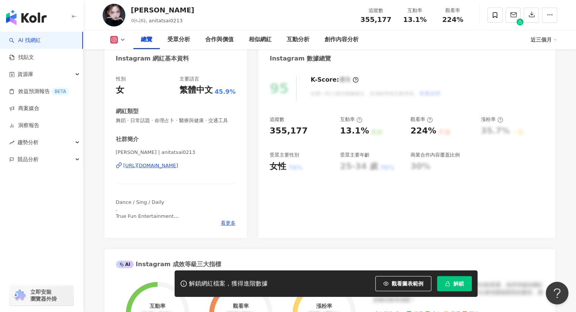
scroll to position [76, 0]
click at [178, 170] on div "[URL][DOMAIN_NAME]" at bounding box center [150, 166] width 55 height 7
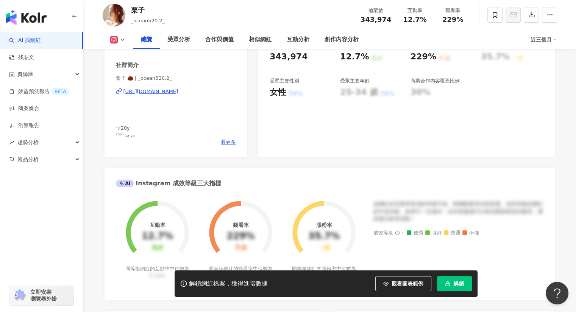
scroll to position [151, 0]
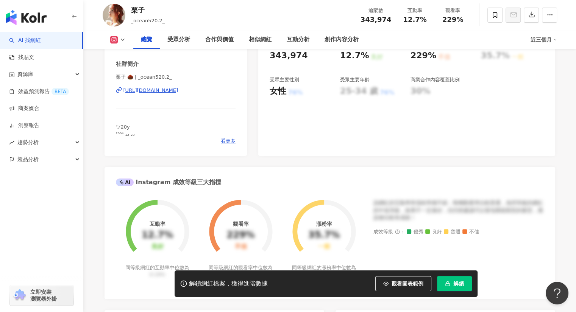
click at [157, 89] on div "https://www.instagram.com/_ocean520.2_/" at bounding box center [150, 90] width 55 height 7
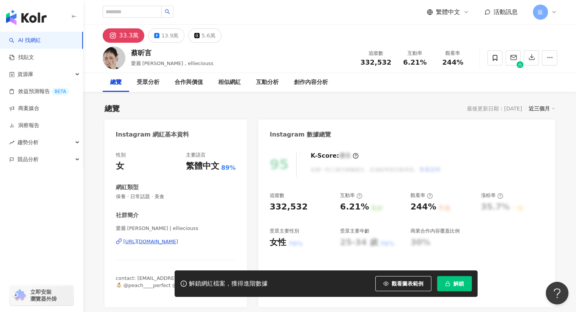
click at [163, 241] on div "https://www.instagram.com/ellieciouss/" at bounding box center [150, 241] width 55 height 7
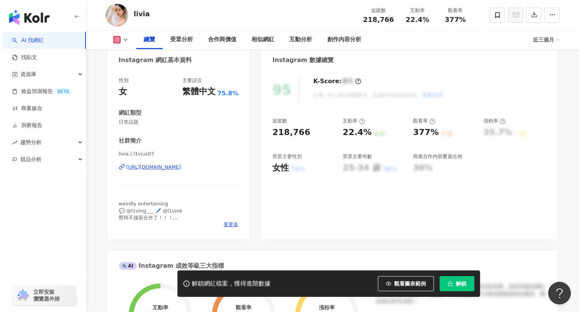
scroll to position [75, 0]
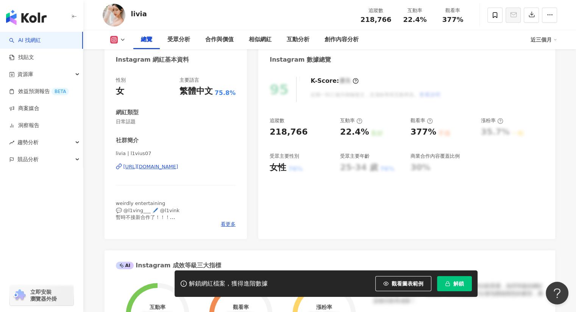
click at [155, 167] on div "[URL][DOMAIN_NAME]" at bounding box center [150, 166] width 55 height 7
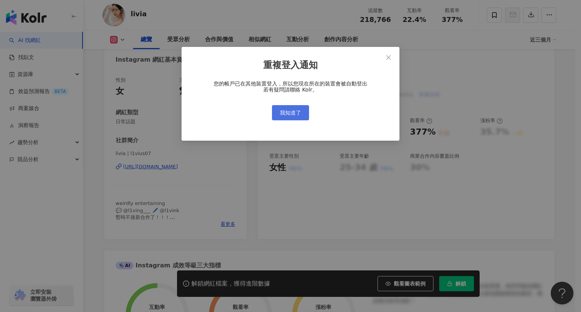
click at [300, 116] on span "我知道了" at bounding box center [290, 113] width 21 height 6
